Goal: Task Accomplishment & Management: Manage account settings

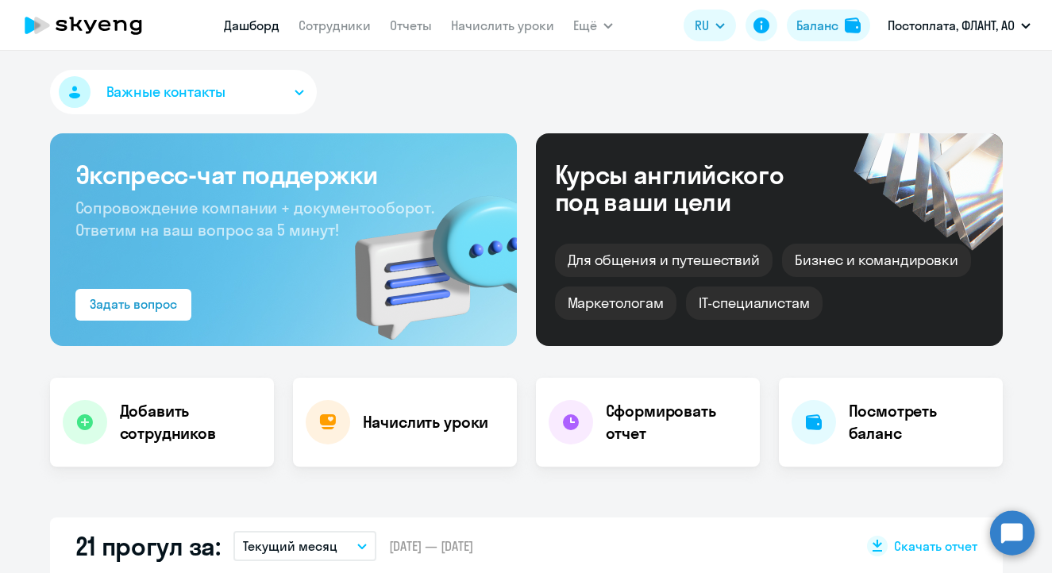
select select "30"
click at [214, 394] on div "Добавить сотрудников" at bounding box center [162, 422] width 224 height 89
select select "english_adult_not_native_speaker"
select select "4"
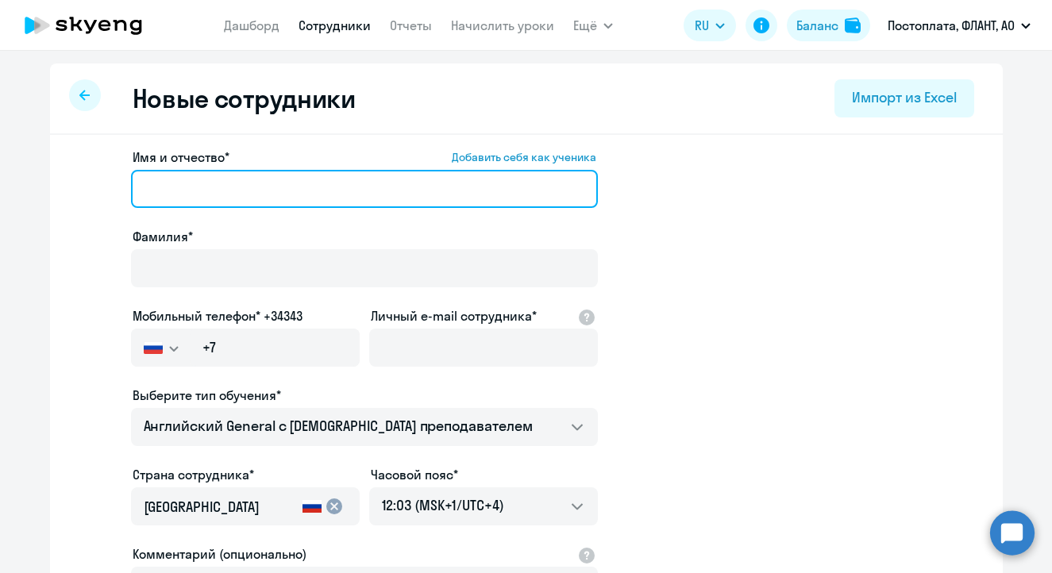
paste input "[PERSON_NAME]"
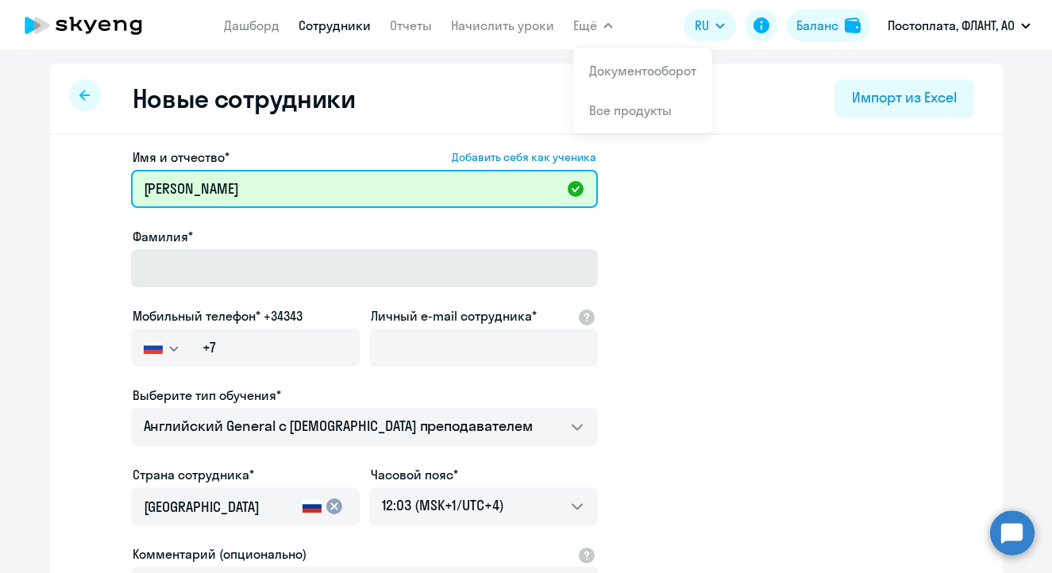
type input "[PERSON_NAME]"
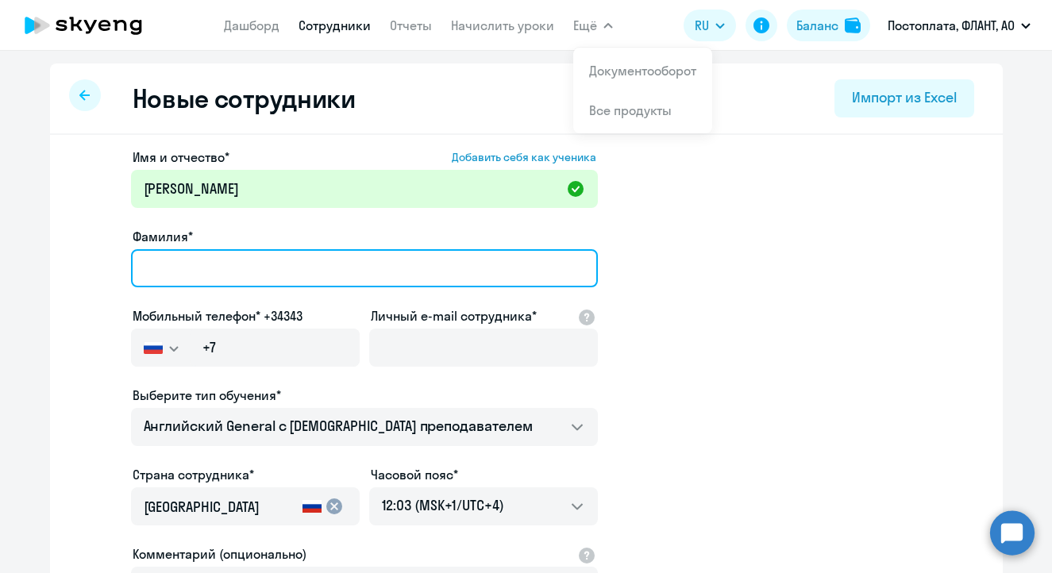
paste input "[PERSON_NAME]"
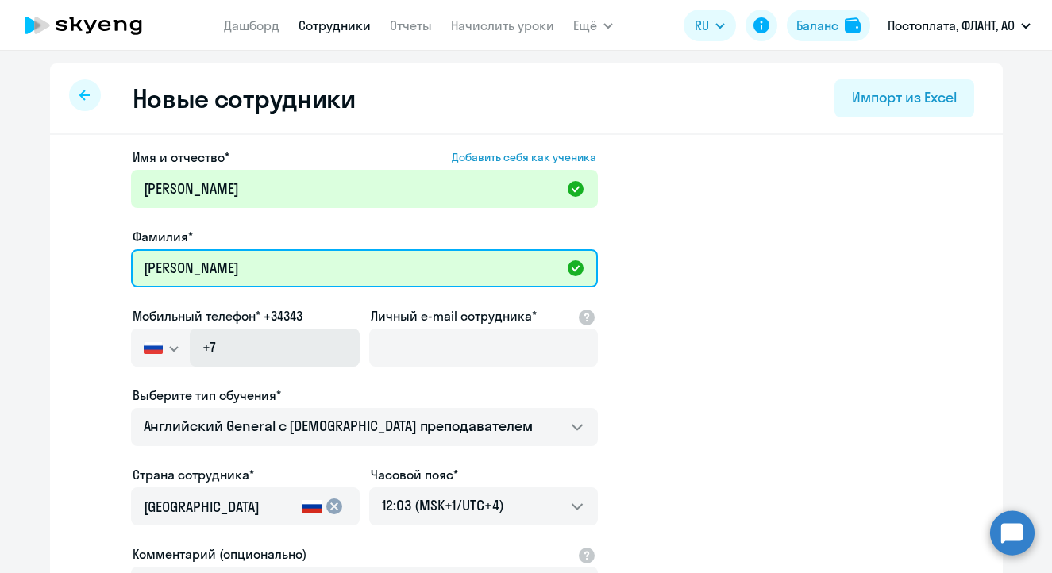
type input "[PERSON_NAME]"
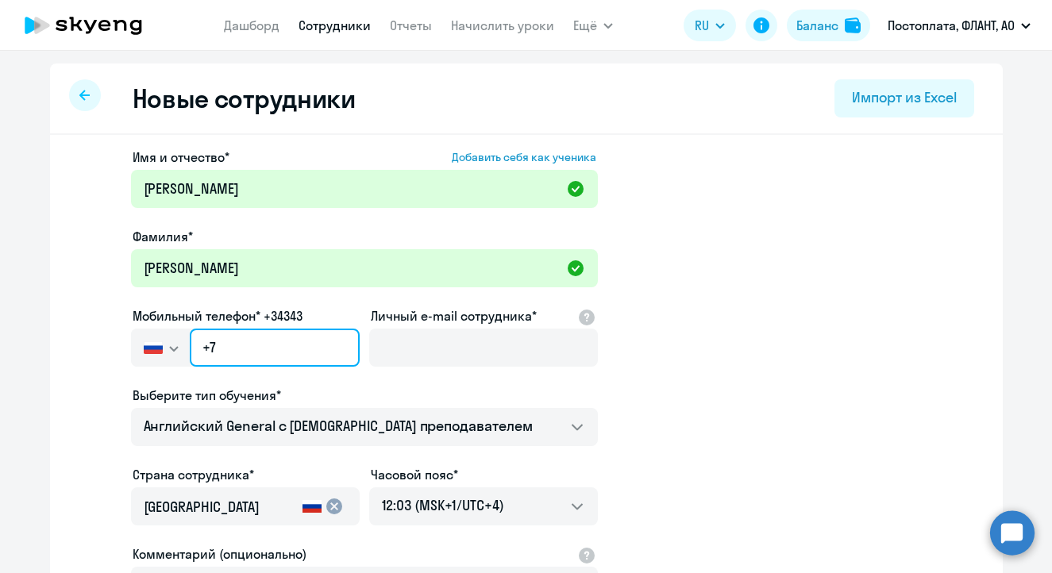
click at [280, 350] on input "+7" at bounding box center [274, 348] width 169 height 38
paste input "[PHONE_NUMBER]"
type input "[PHONE_NUMBER]"
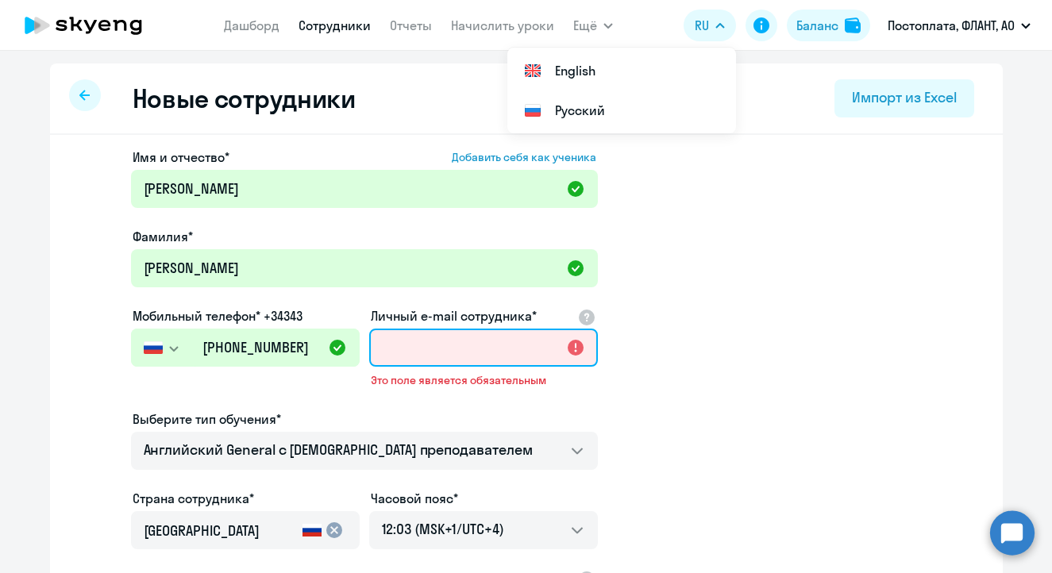
paste input "[EMAIL_ADDRESS][DOMAIN_NAME]"
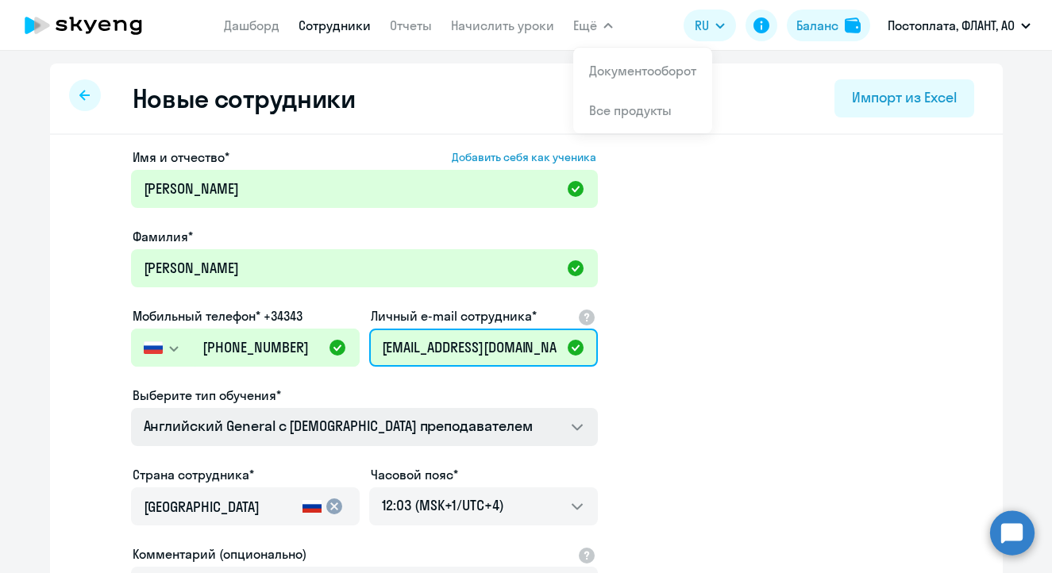
type input "[EMAIL_ADDRESS][DOMAIN_NAME]"
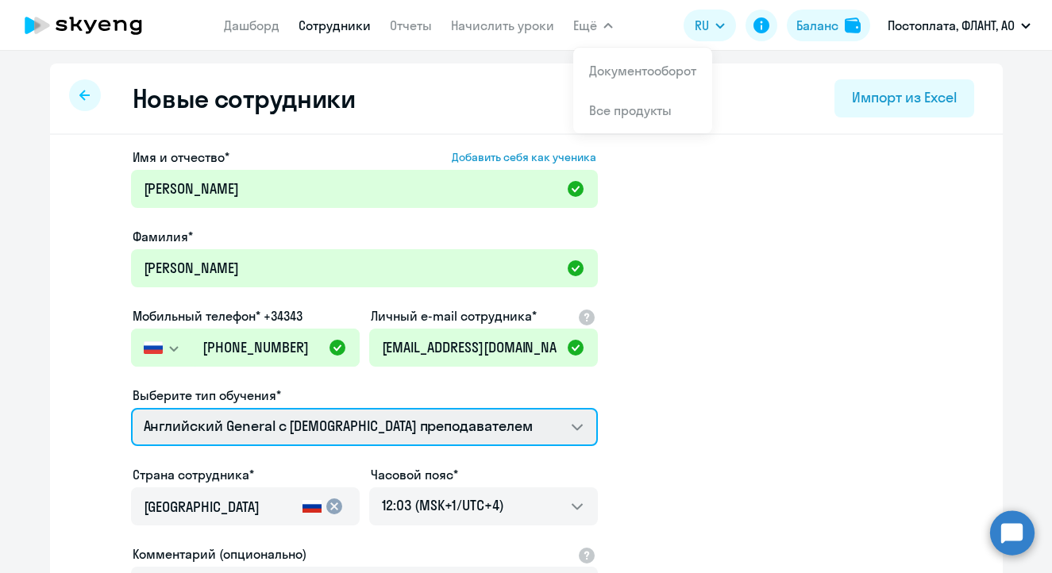
select select "italian_adult_not_native_speaker_premium"
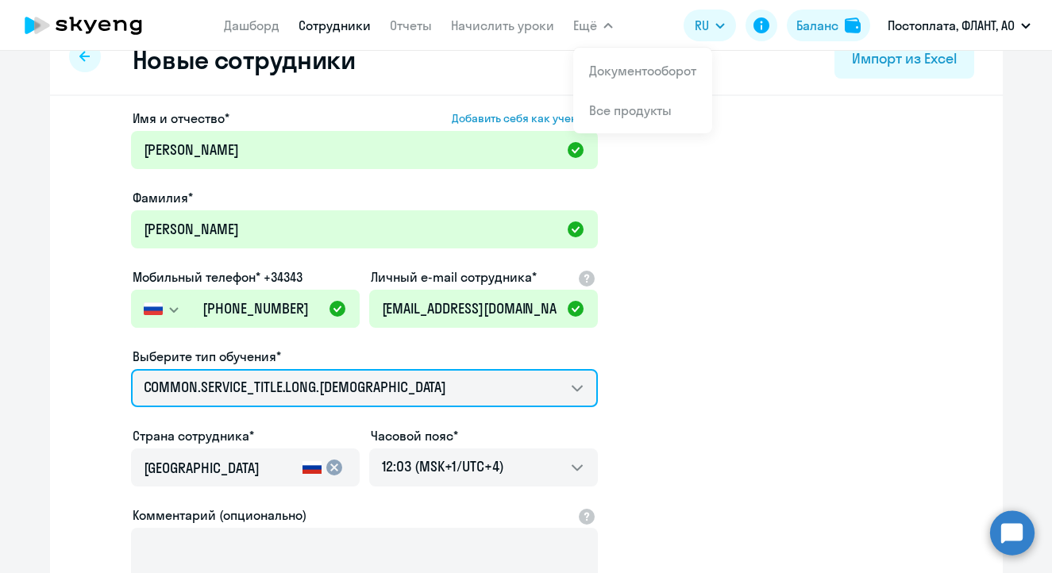
scroll to position [179, 0]
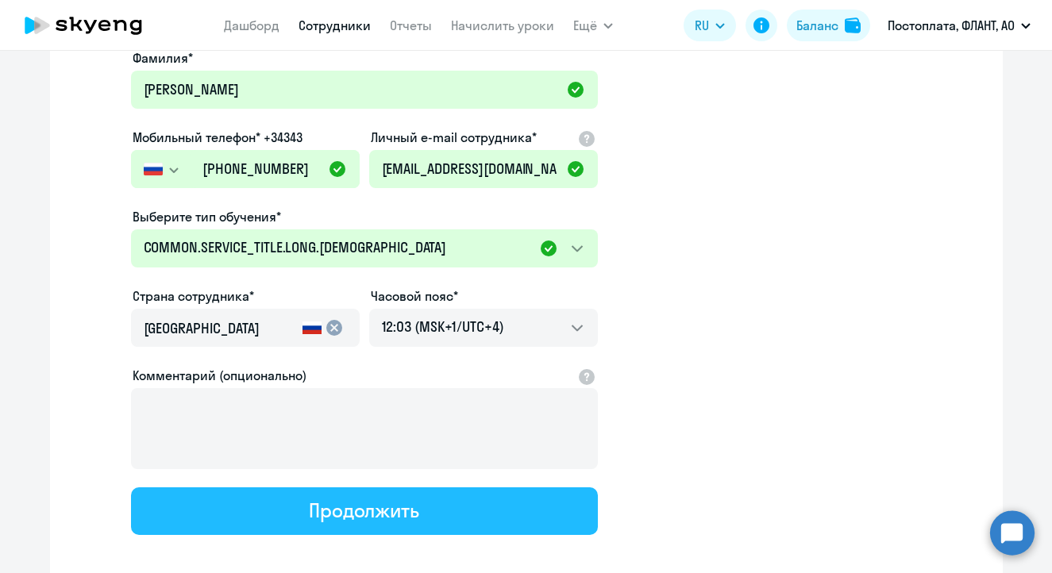
click at [441, 504] on button "Продолжить" at bounding box center [364, 512] width 467 height 48
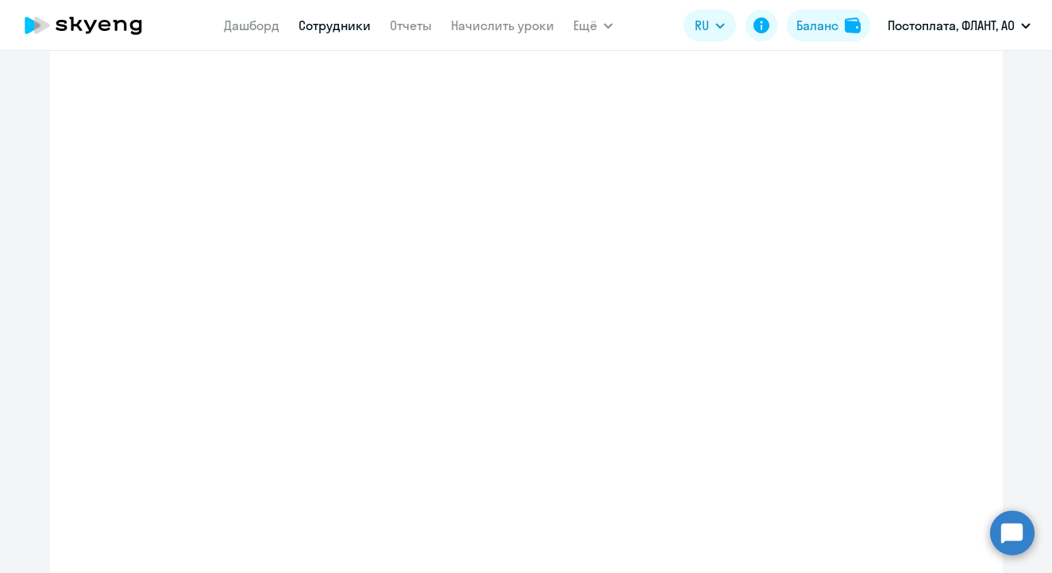
select select "italian_adult_not_native_speaker_premium"
select select "4"
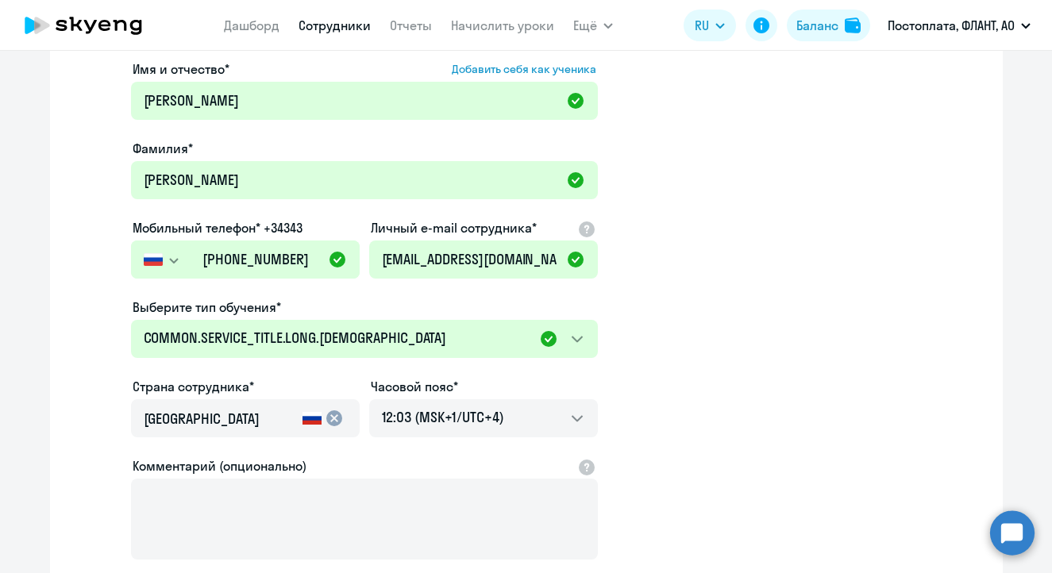
scroll to position [6, 0]
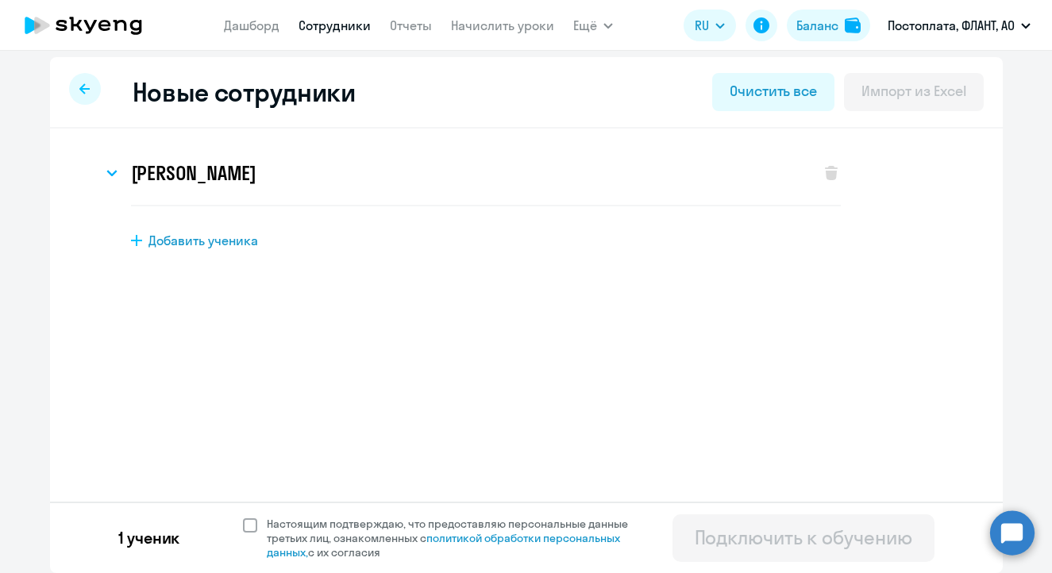
click at [243, 525] on span at bounding box center [250, 526] width 14 height 14
click at [242, 517] on input "Настоящим подтверждаю, что предоставляю персональные данные третьих лиц, ознако…" at bounding box center [242, 516] width 1 height 1
checkbox input "true"
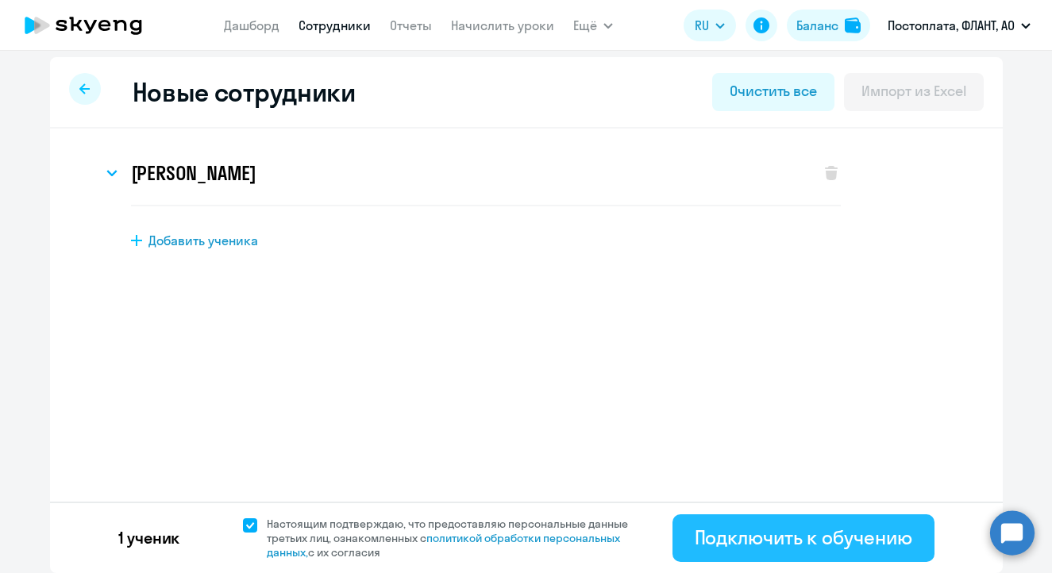
click at [755, 540] on div "Подключить к обучению" at bounding box center [804, 537] width 218 height 25
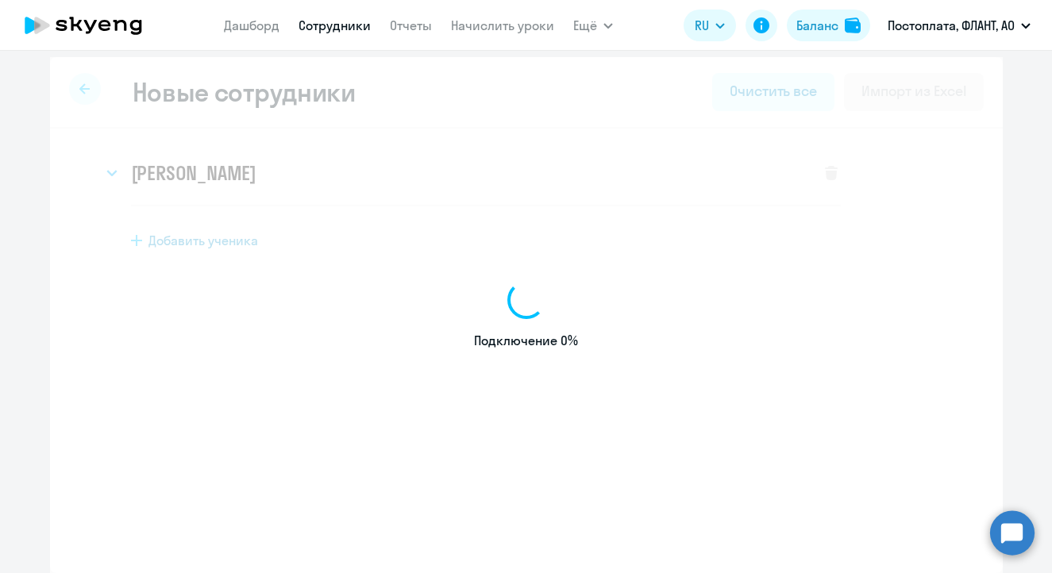
select select "english_adult_not_native_speaker"
select select "4"
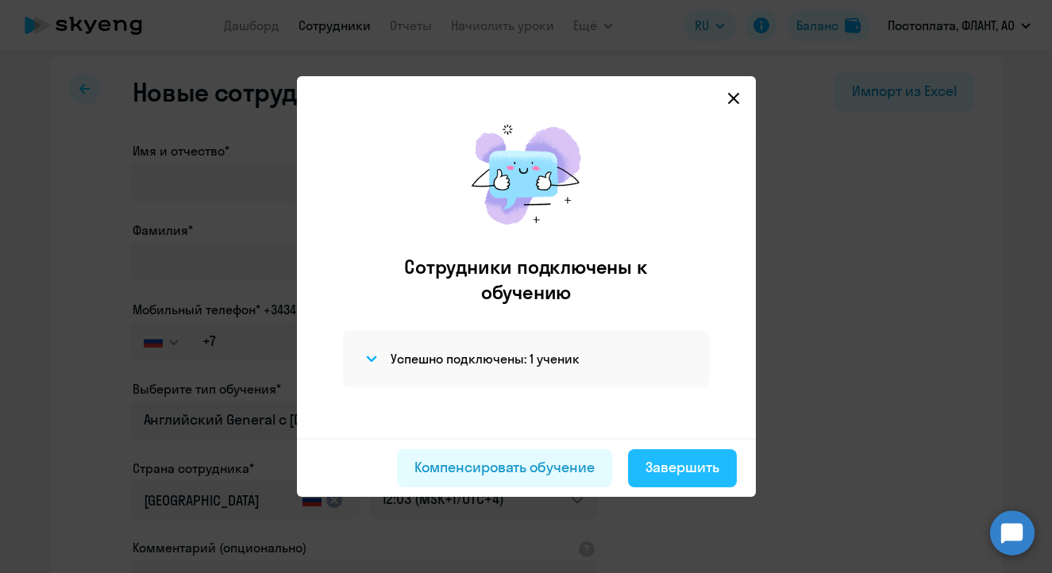
click at [716, 478] on button "Завершить" at bounding box center [682, 469] width 109 height 38
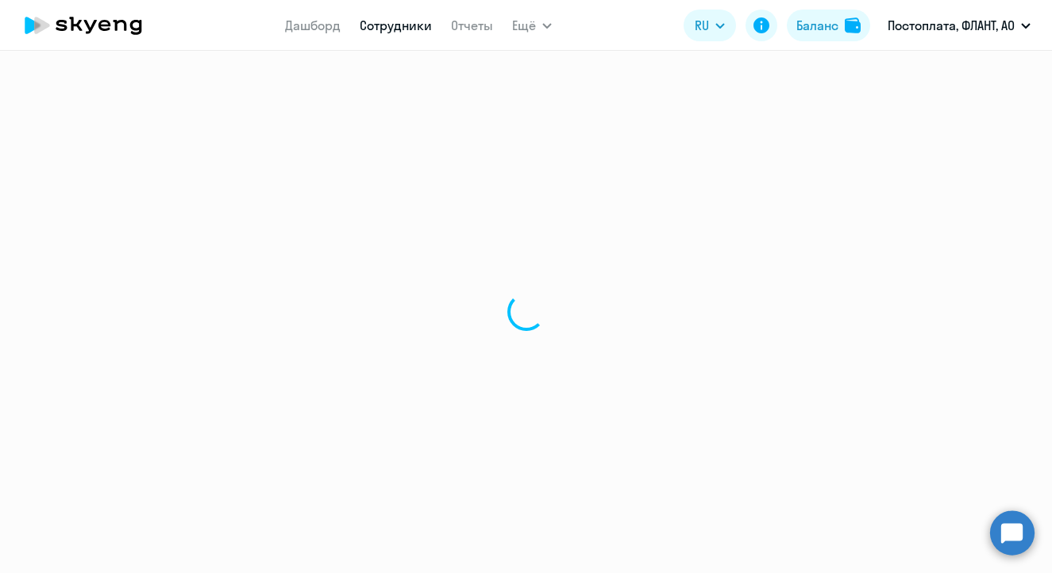
select select "30"
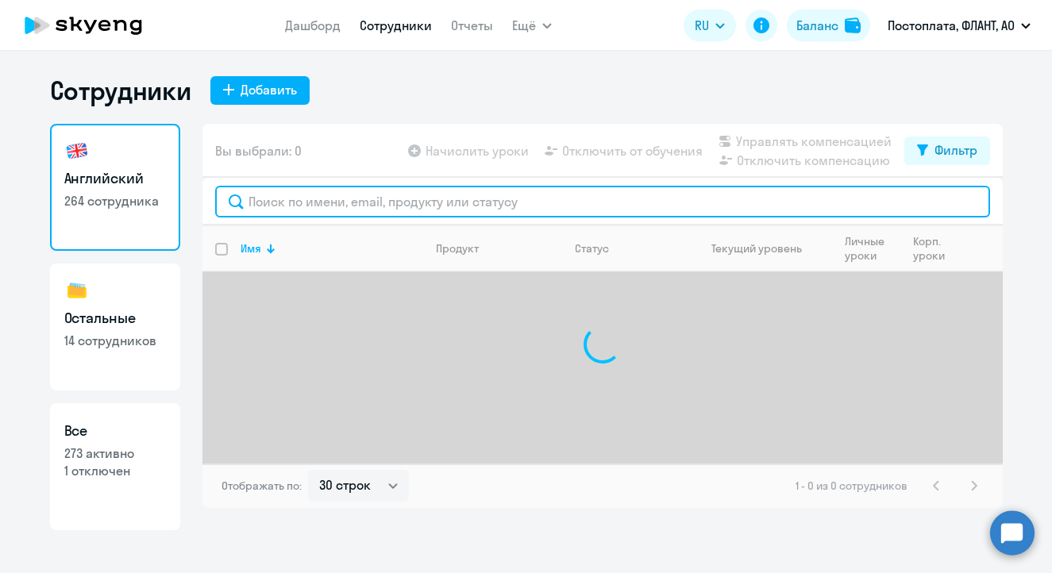
click at [320, 202] on input "text" at bounding box center [602, 202] width 775 height 32
type input "r"
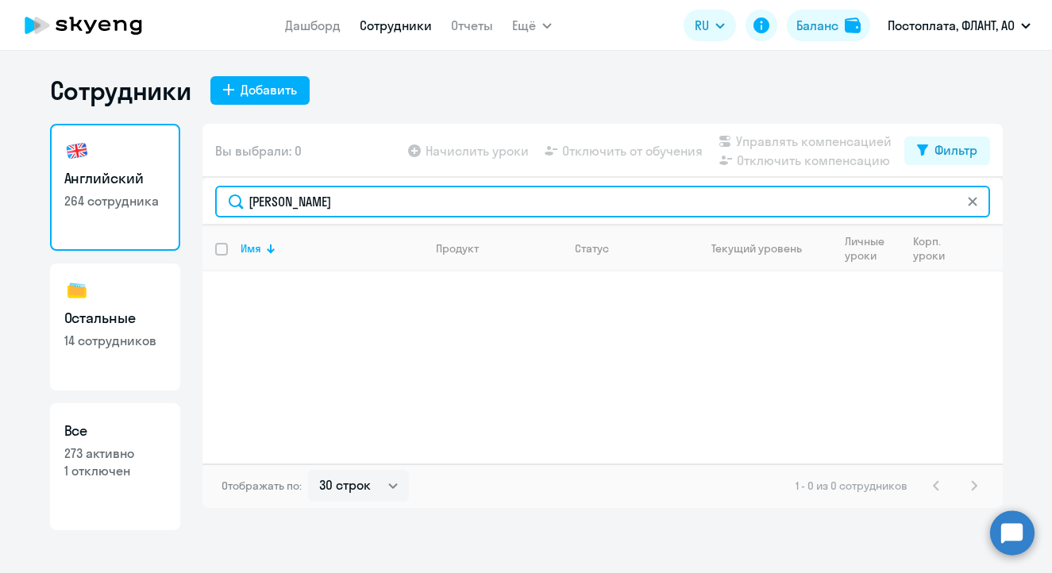
drag, startPoint x: 343, startPoint y: 201, endPoint x: 118, endPoint y: 186, distance: 226.1
click at [118, 186] on div "Английский 264 сотрудника Остальные 14 сотрудников Все 273 активно 1 отключен В…" at bounding box center [526, 327] width 953 height 407
paste input "[EMAIL_ADDRESS][DOMAIN_NAME]"
type input "[EMAIL_ADDRESS][DOMAIN_NAME]"
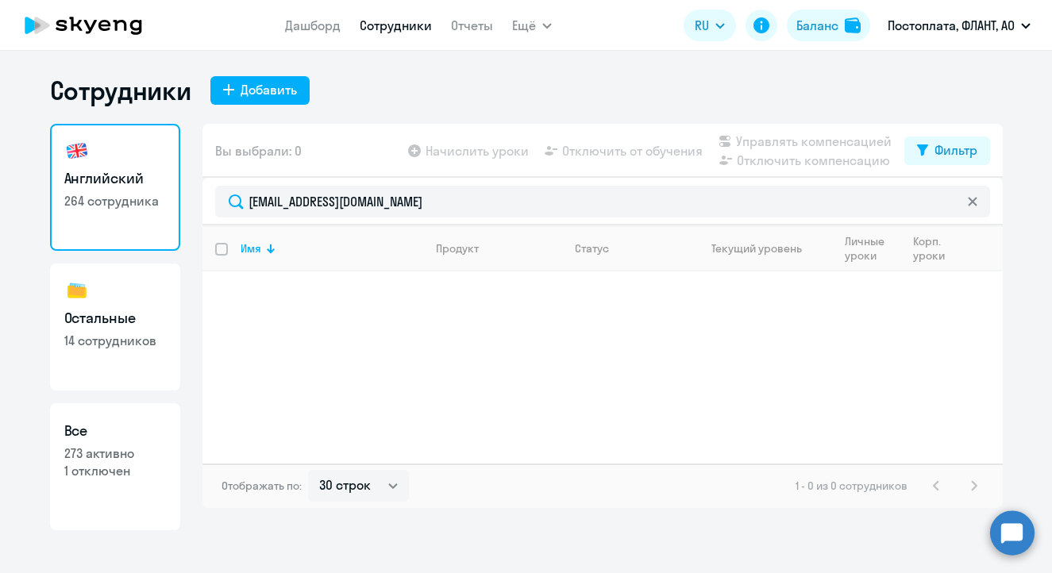
click at [139, 338] on p "14 сотрудников" at bounding box center [115, 340] width 102 height 17
select select "30"
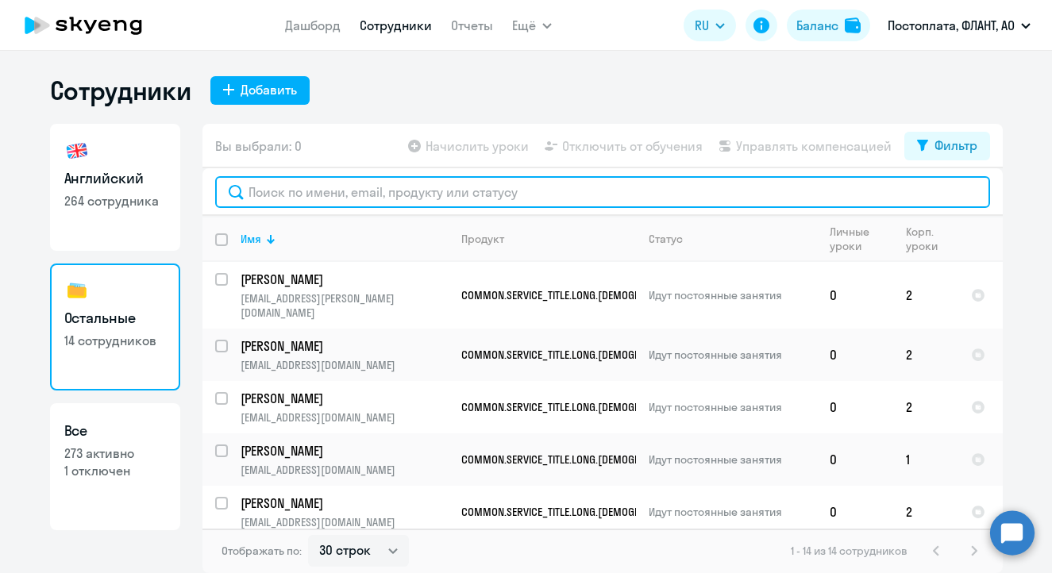
click at [386, 193] on input "text" at bounding box center [602, 192] width 775 height 32
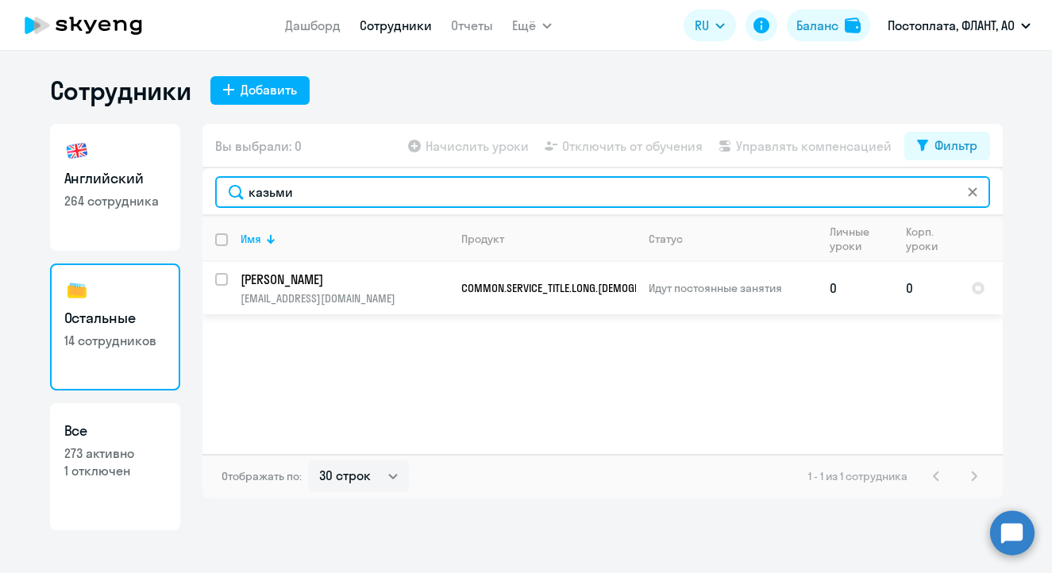
type input "казьми"
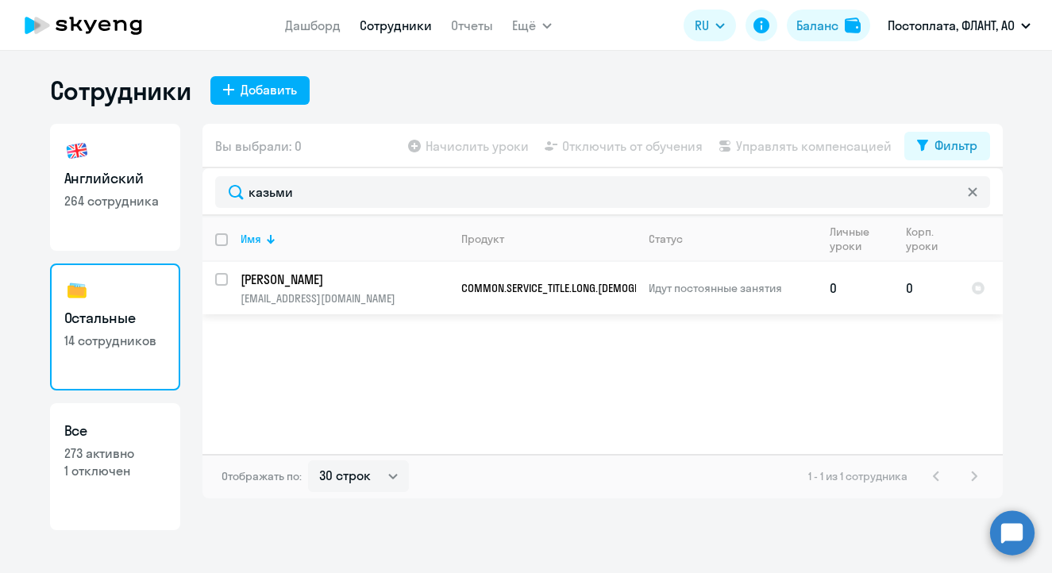
click at [227, 284] on input "select row 42360034" at bounding box center [231, 289] width 32 height 32
checkbox input "true"
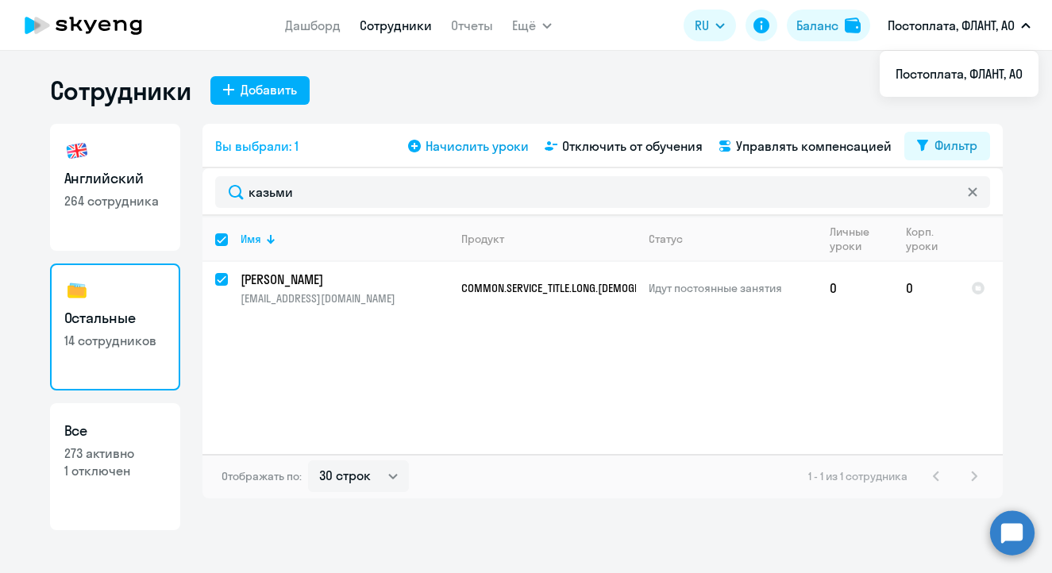
click at [493, 150] on span "Начислить уроки" at bounding box center [477, 146] width 103 height 19
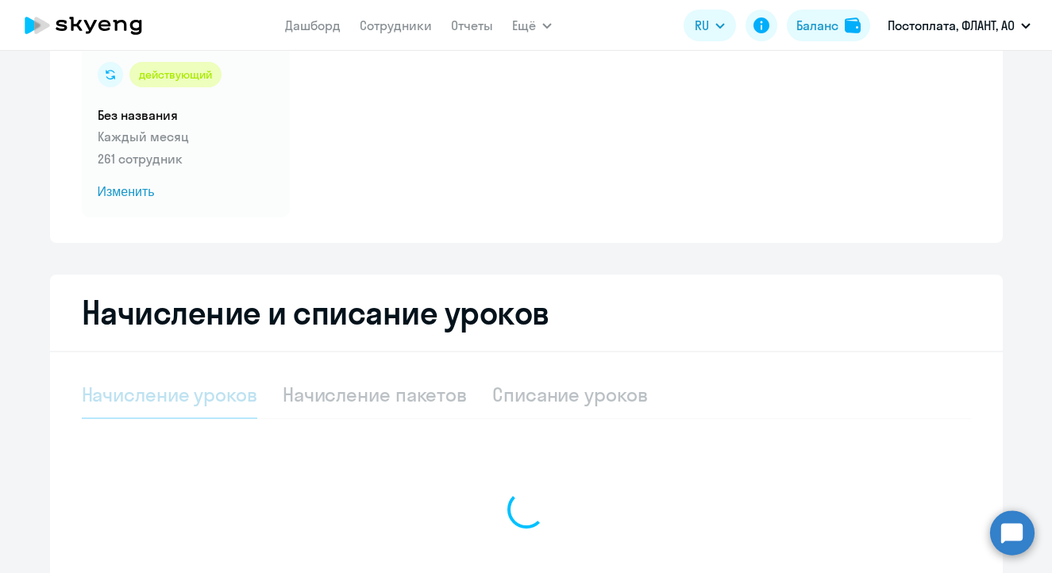
scroll to position [151, 0]
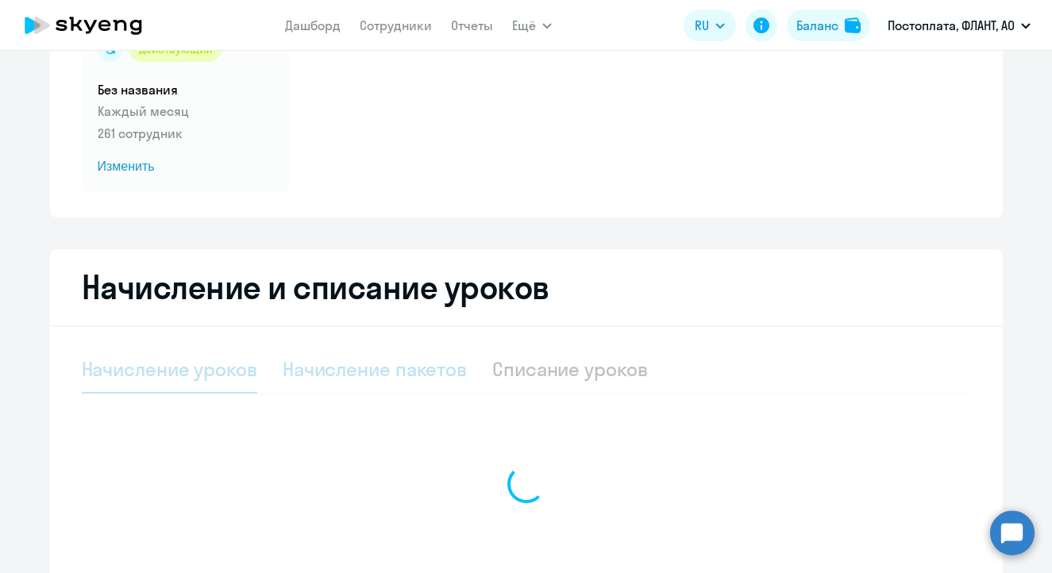
select select "10"
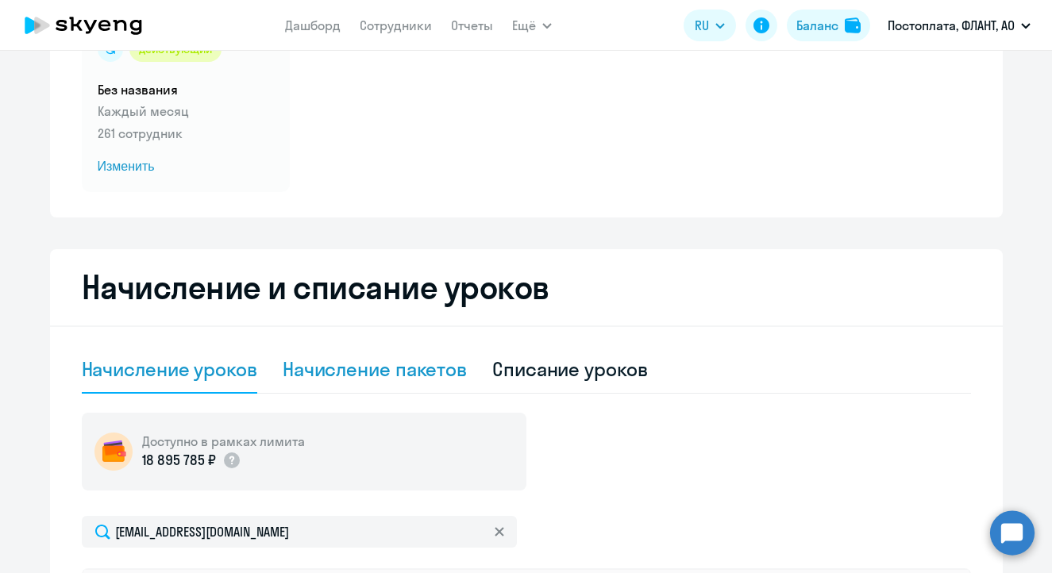
click at [357, 369] on div "Начисление пакетов" at bounding box center [375, 369] width 184 height 25
select select "10"
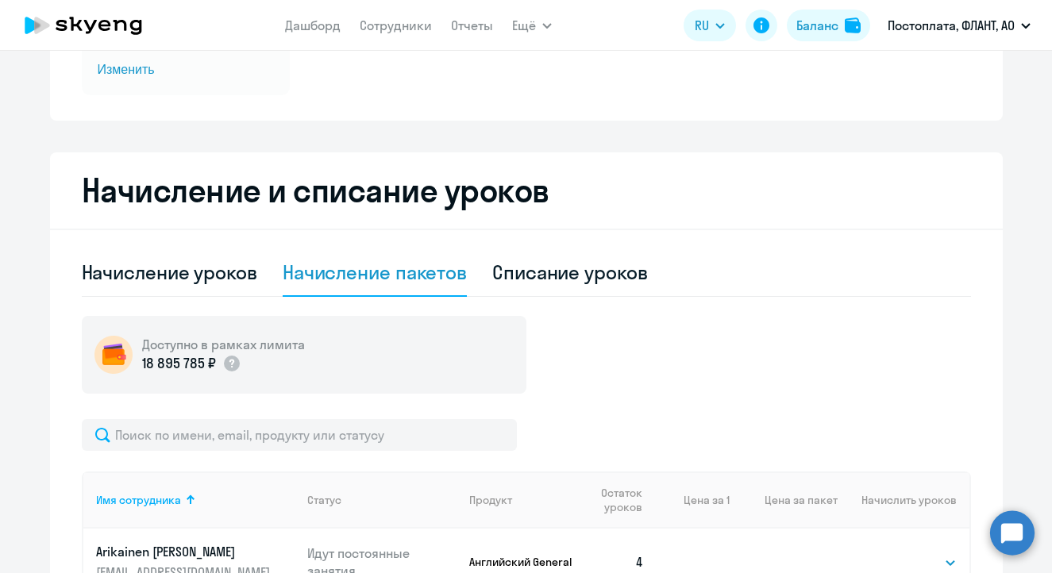
scroll to position [380, 0]
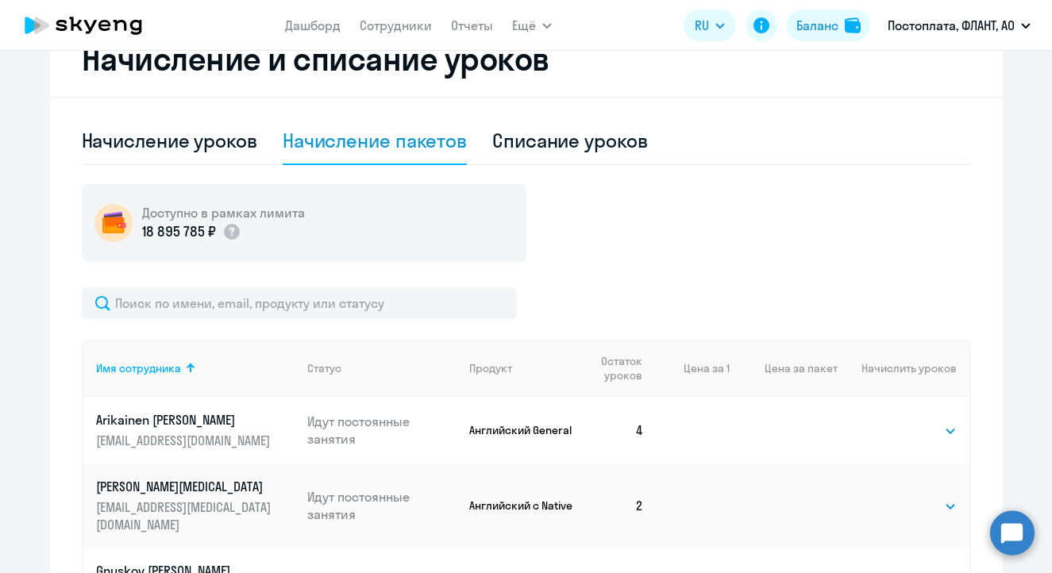
click at [668, 218] on div "Доступно в рамках лимита 18 895 785 ₽" at bounding box center [527, 223] width 890 height 78
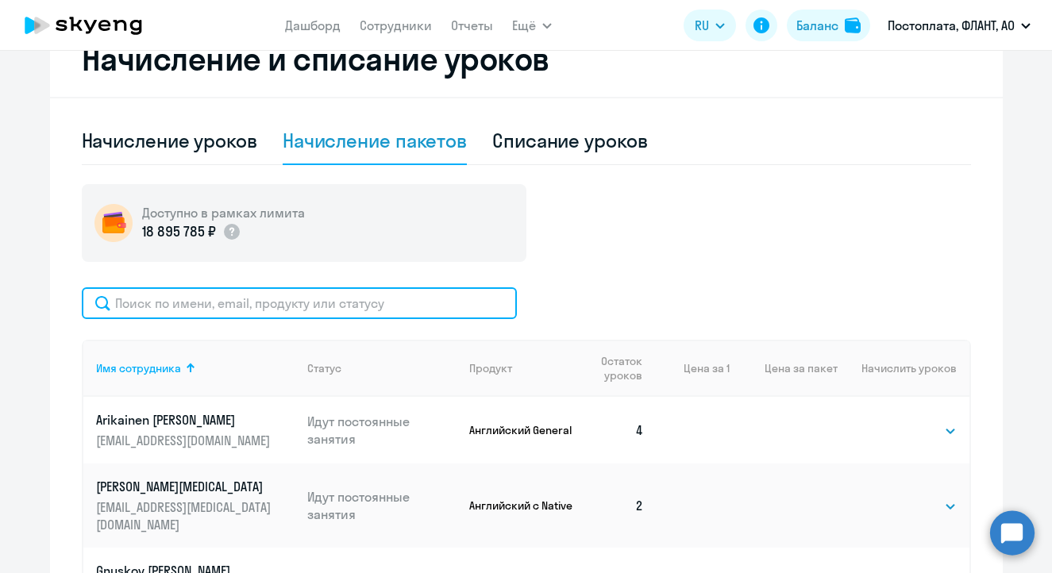
click at [243, 301] on input "text" at bounding box center [299, 304] width 435 height 32
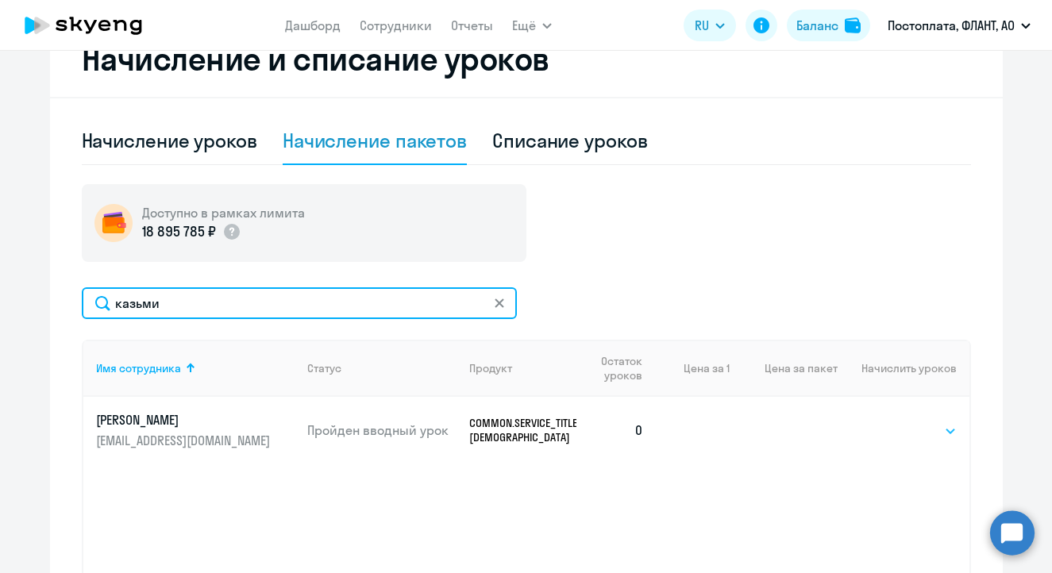
type input "казьми"
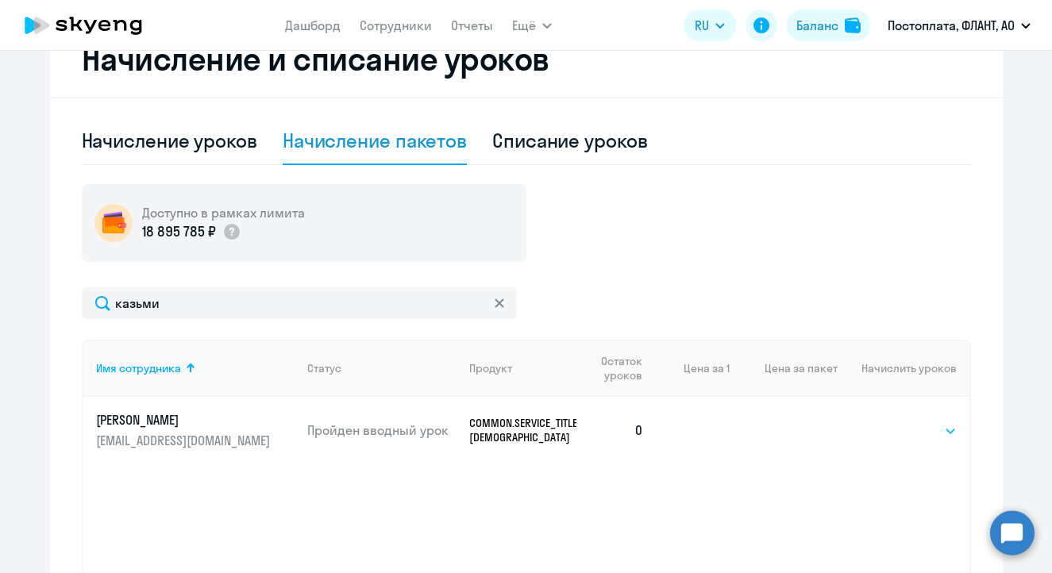
select select "4"
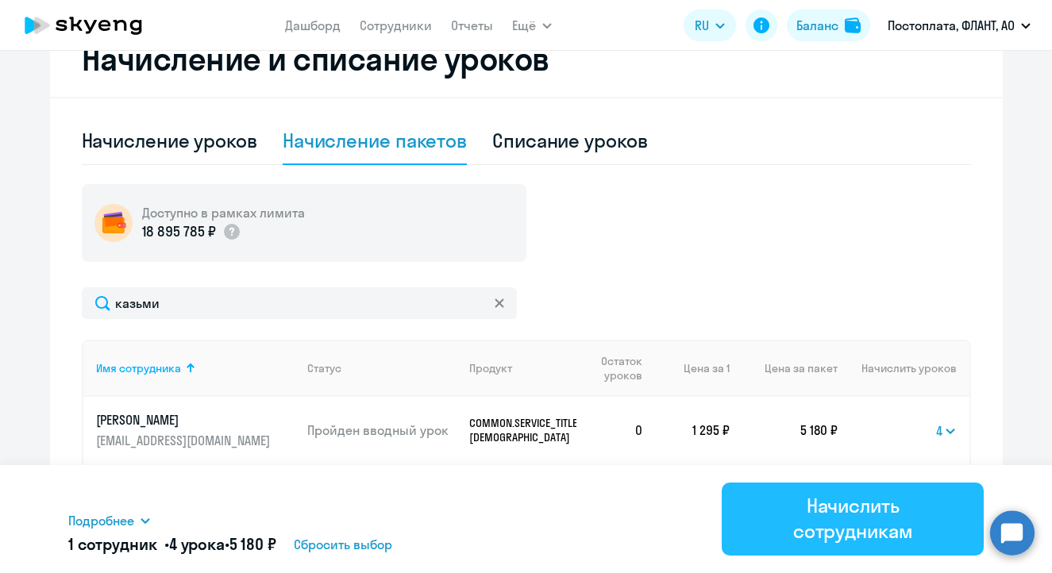
click at [822, 511] on div "Начислить сотрудникам" at bounding box center [853, 518] width 218 height 51
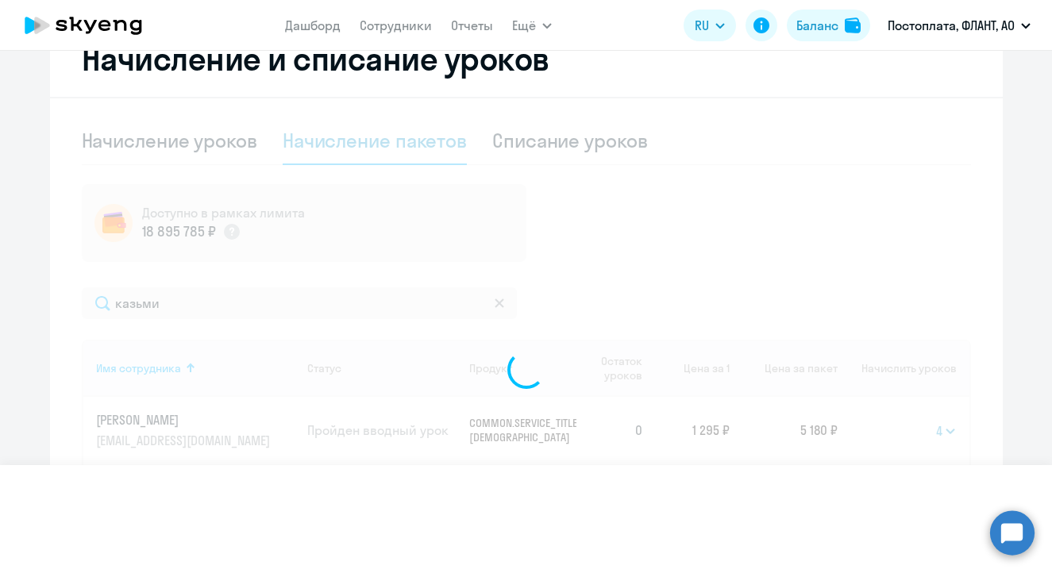
select select
